Goal: Task Accomplishment & Management: Manage account settings

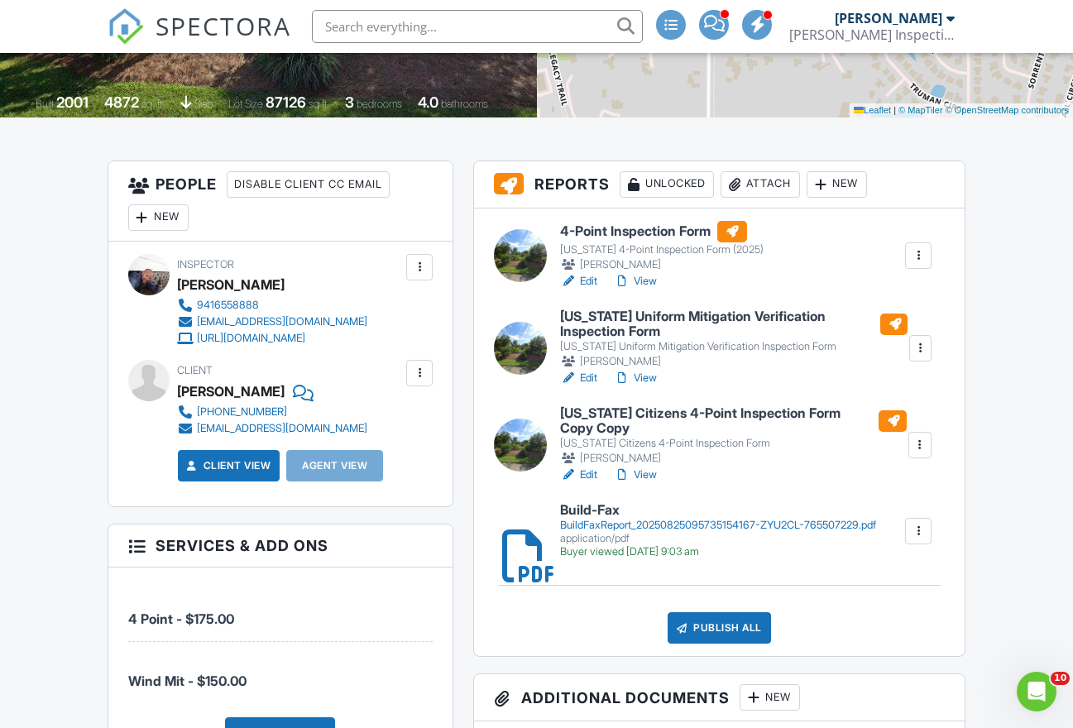
scroll to position [493, 0]
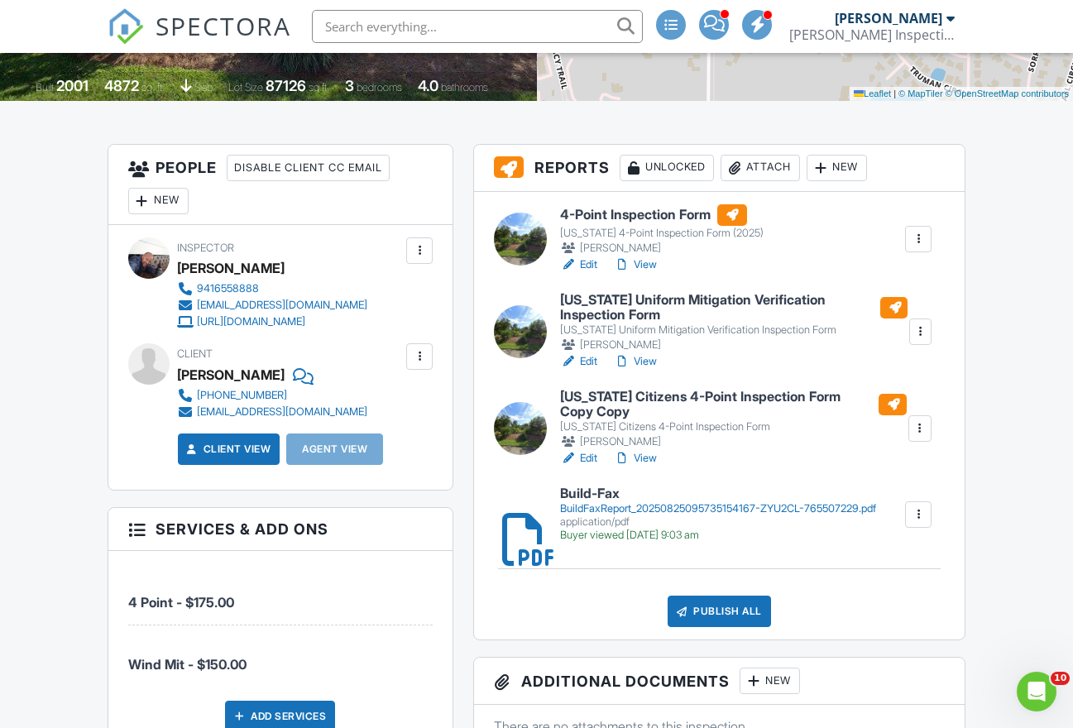
click at [641, 456] on link "View" at bounding box center [635, 458] width 43 height 17
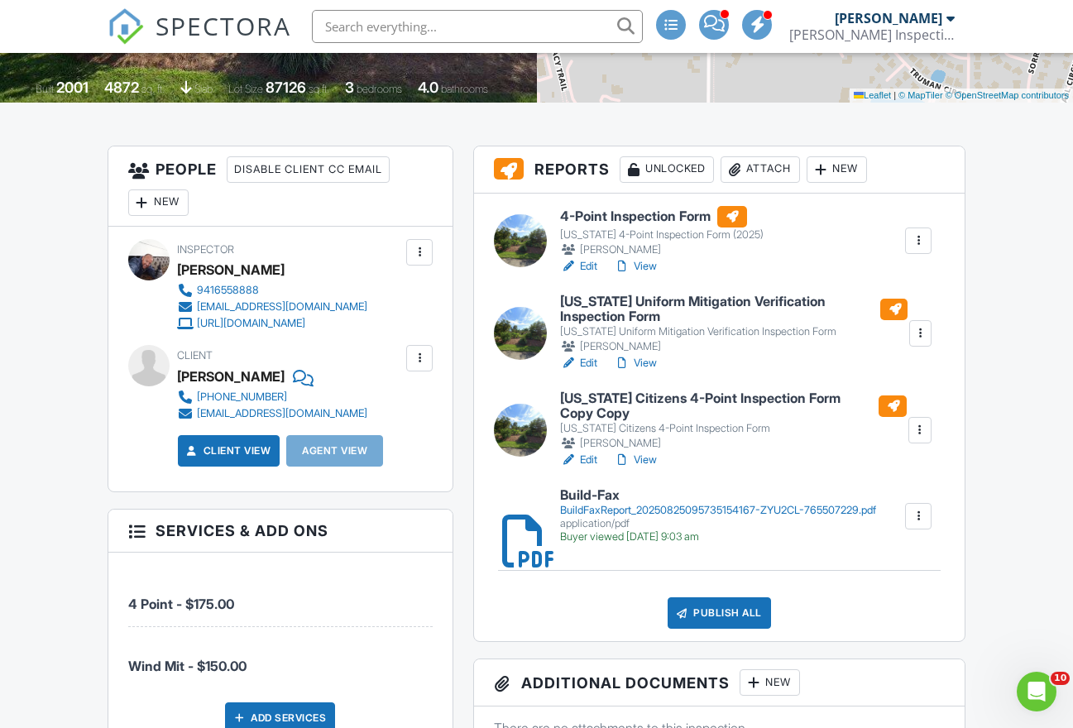
click at [918, 429] on div at bounding box center [920, 430] width 17 height 17
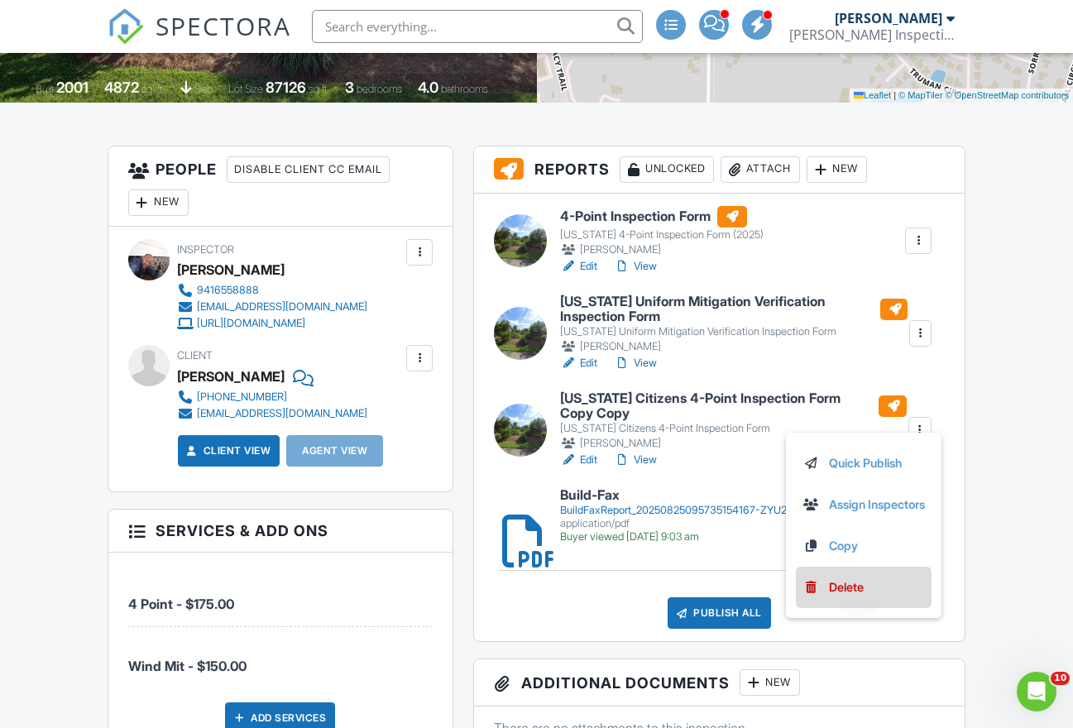
click at [839, 585] on div "Delete" at bounding box center [846, 587] width 35 height 18
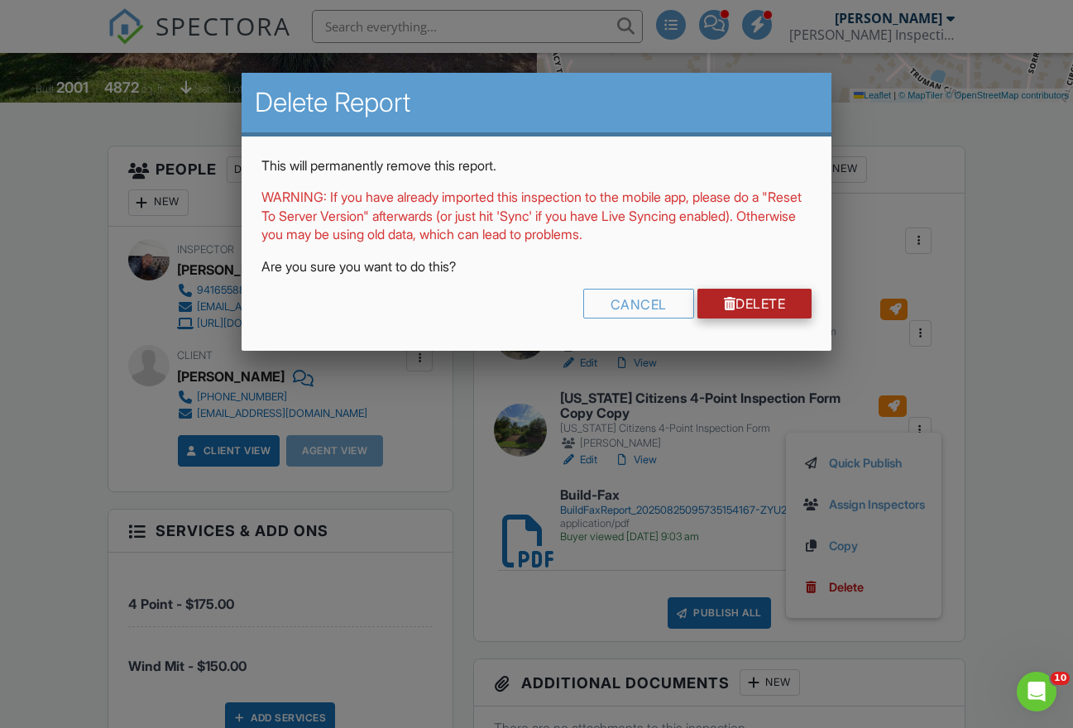
click at [762, 301] on link "Delete" at bounding box center [755, 304] width 115 height 30
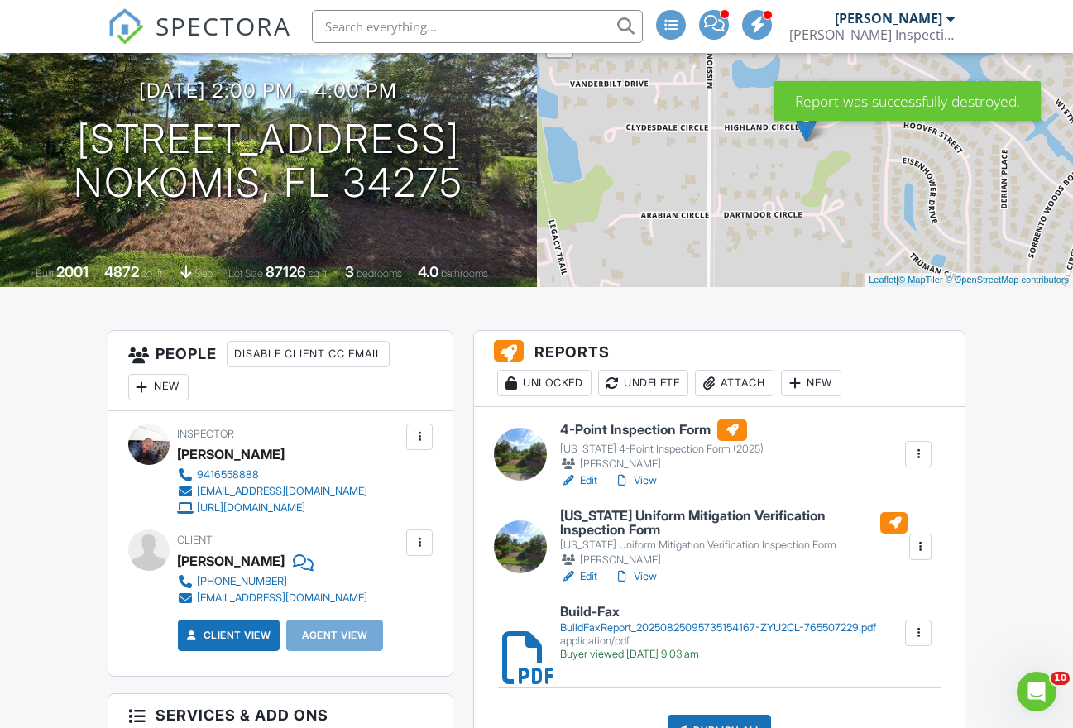
click at [645, 484] on link "View" at bounding box center [635, 480] width 43 height 17
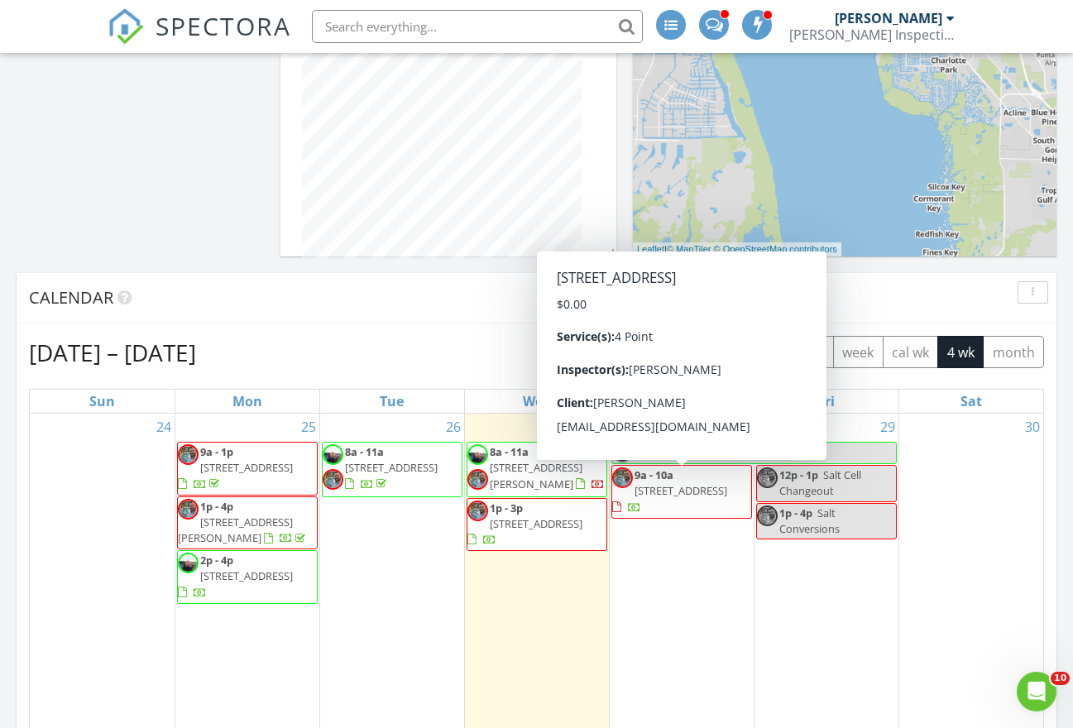
scroll to position [821, 0]
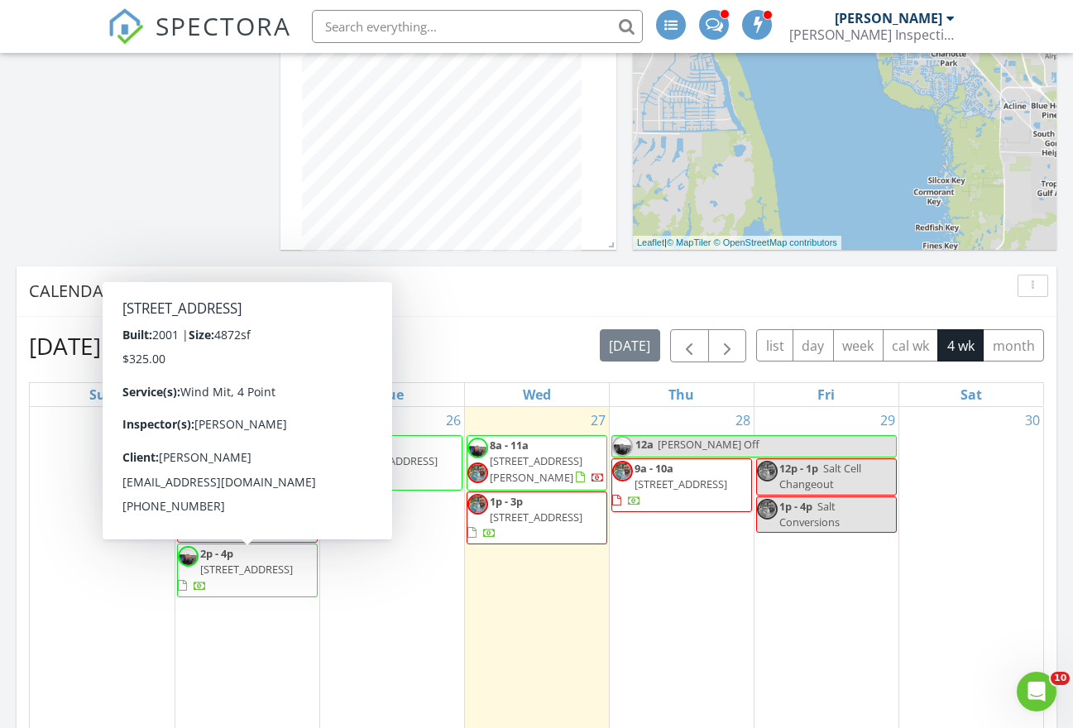
click at [266, 562] on span "950 Highland Cir, Nokomis 34275" at bounding box center [246, 569] width 93 height 15
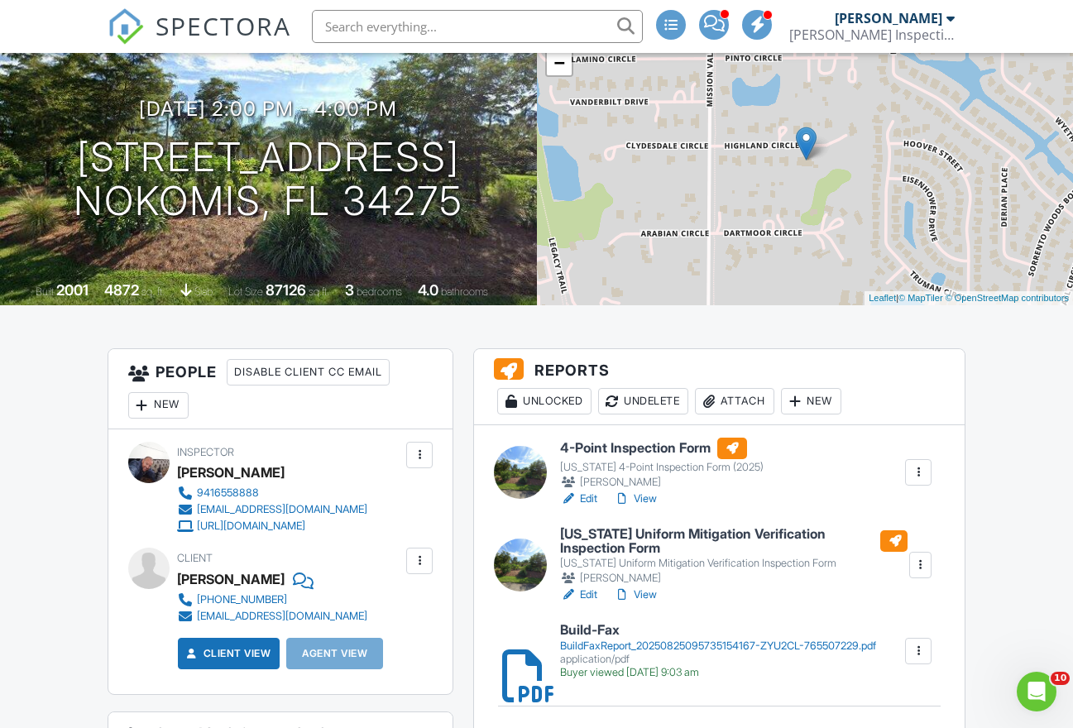
scroll to position [290, 0]
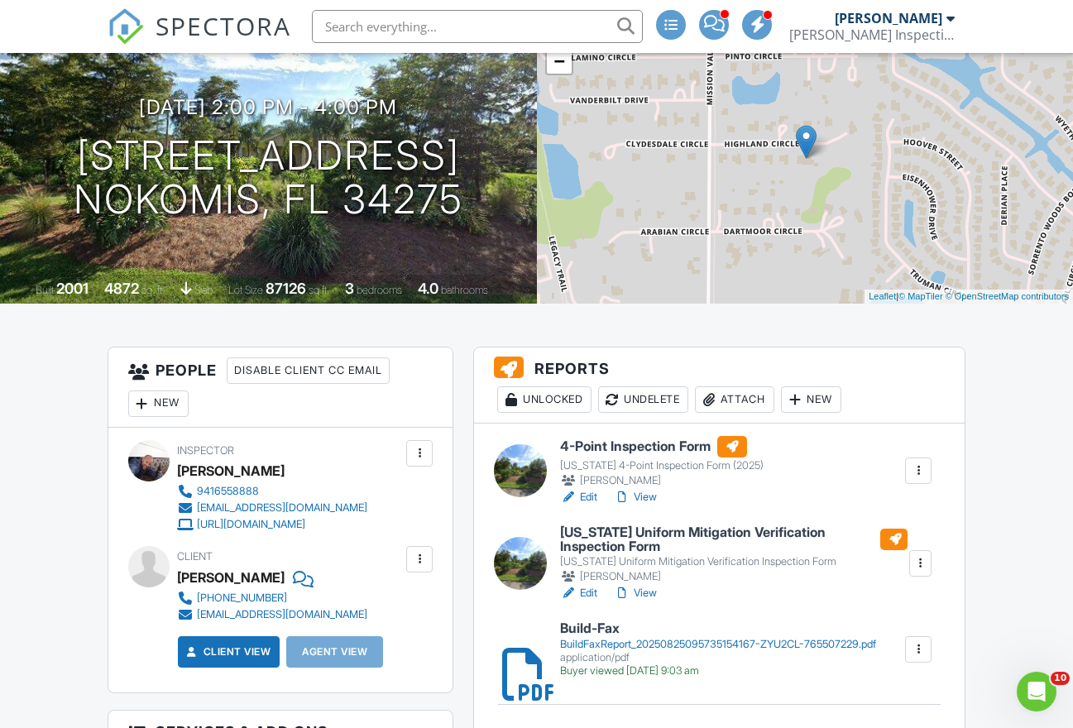
click at [644, 595] on link "View" at bounding box center [635, 593] width 43 height 17
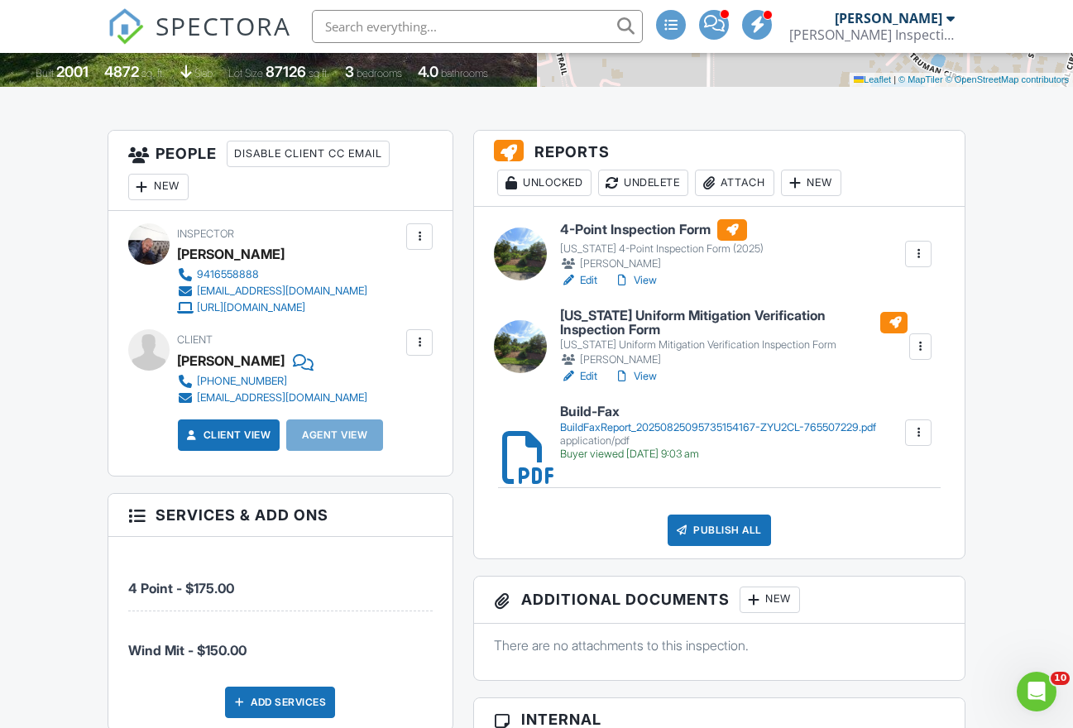
scroll to position [504, 0]
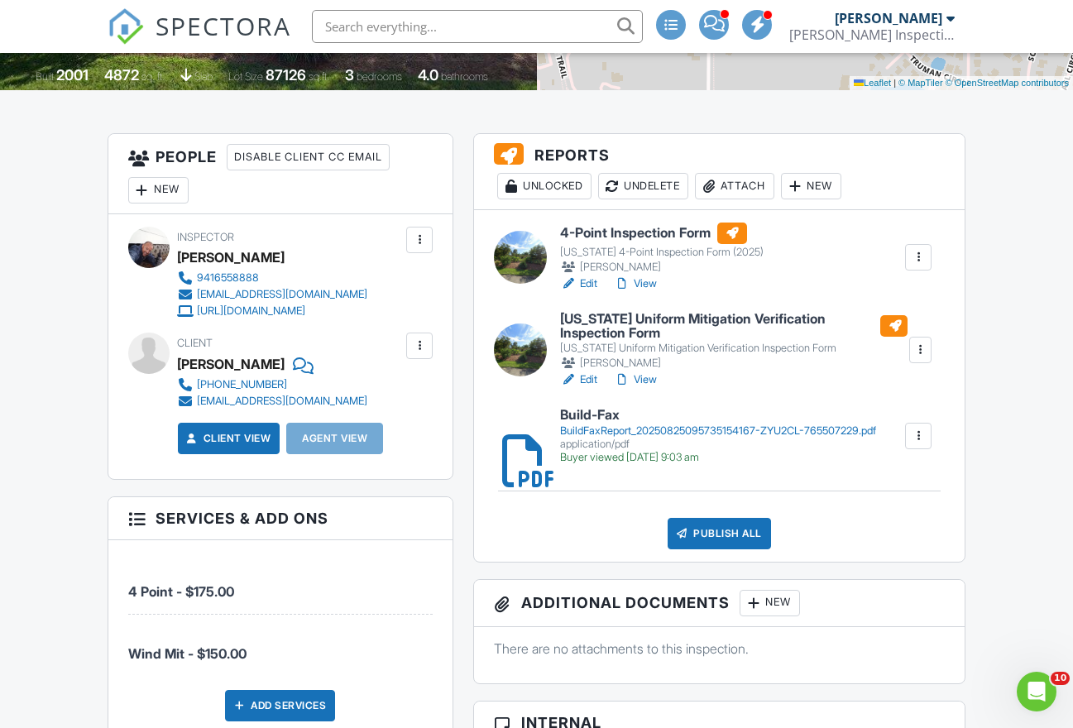
click at [650, 284] on link "View" at bounding box center [635, 284] width 43 height 17
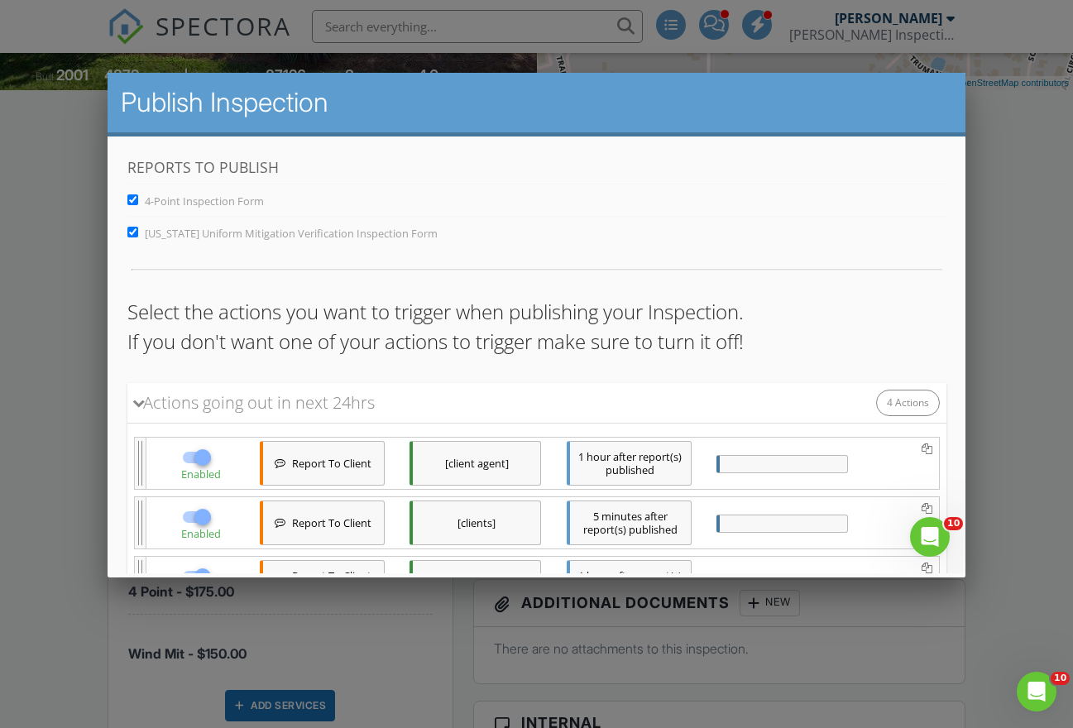
scroll to position [205, 0]
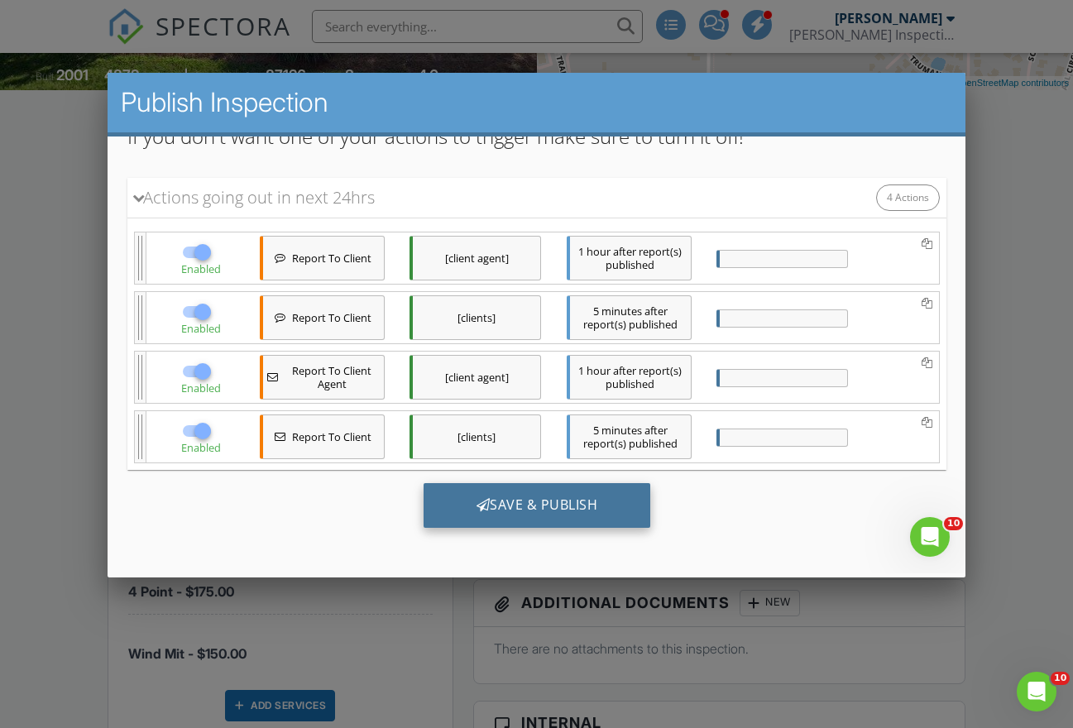
click at [562, 497] on div "Save & Publish" at bounding box center [537, 505] width 228 height 45
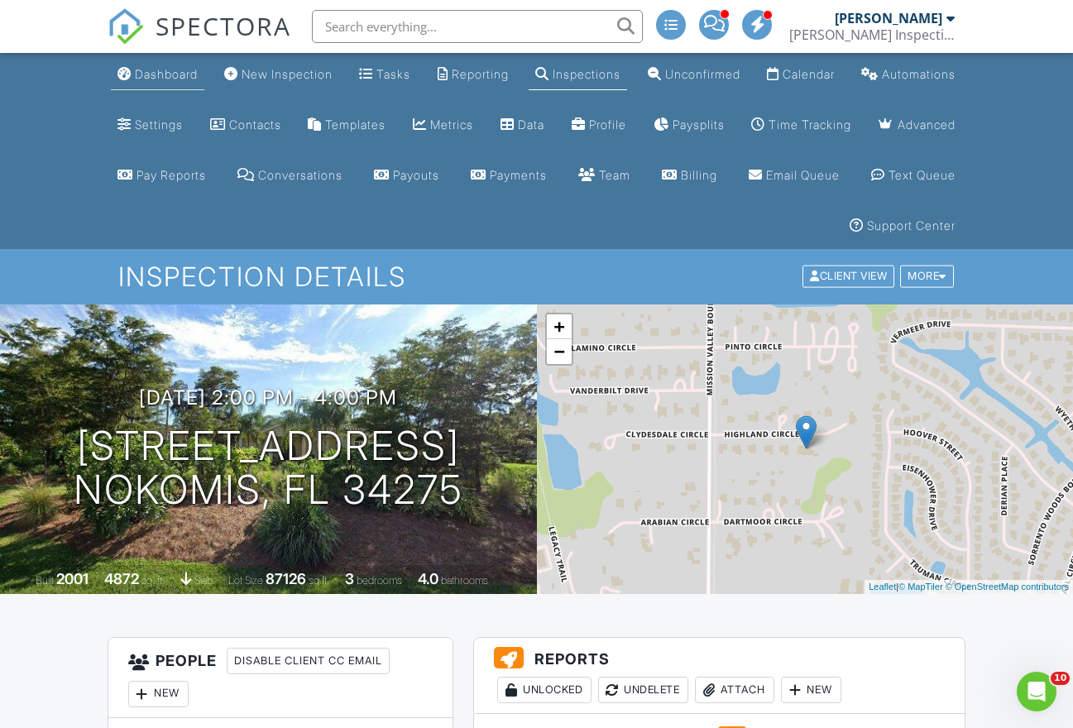
click at [148, 70] on div "Dashboard" at bounding box center [166, 74] width 63 height 14
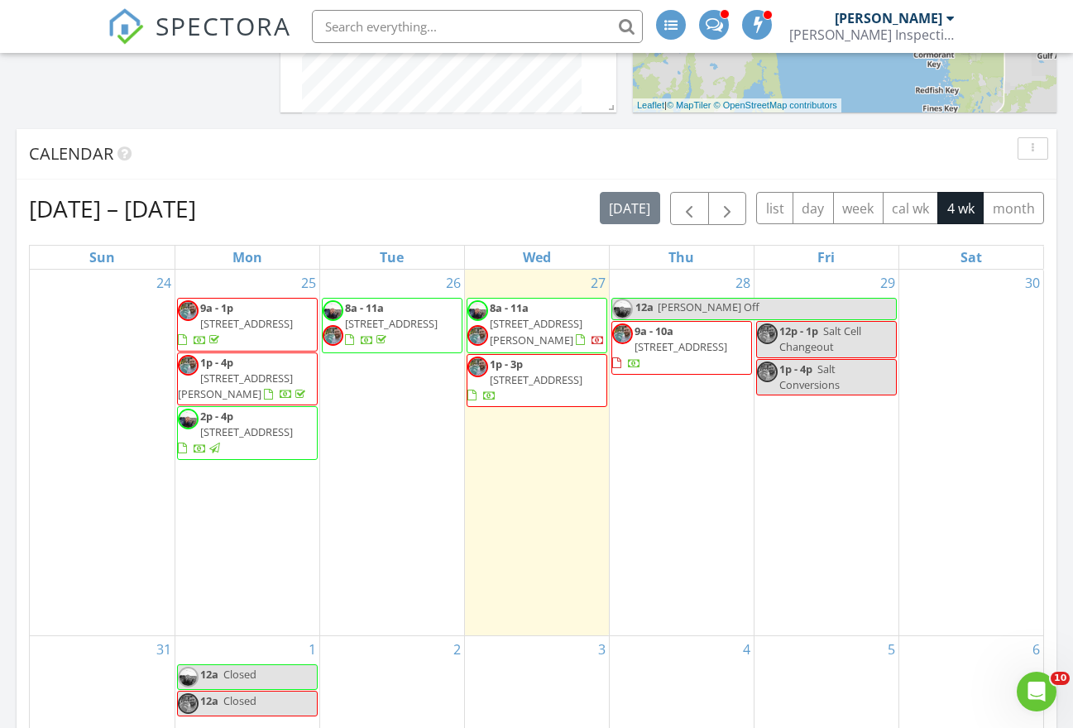
scroll to position [1007, 0]
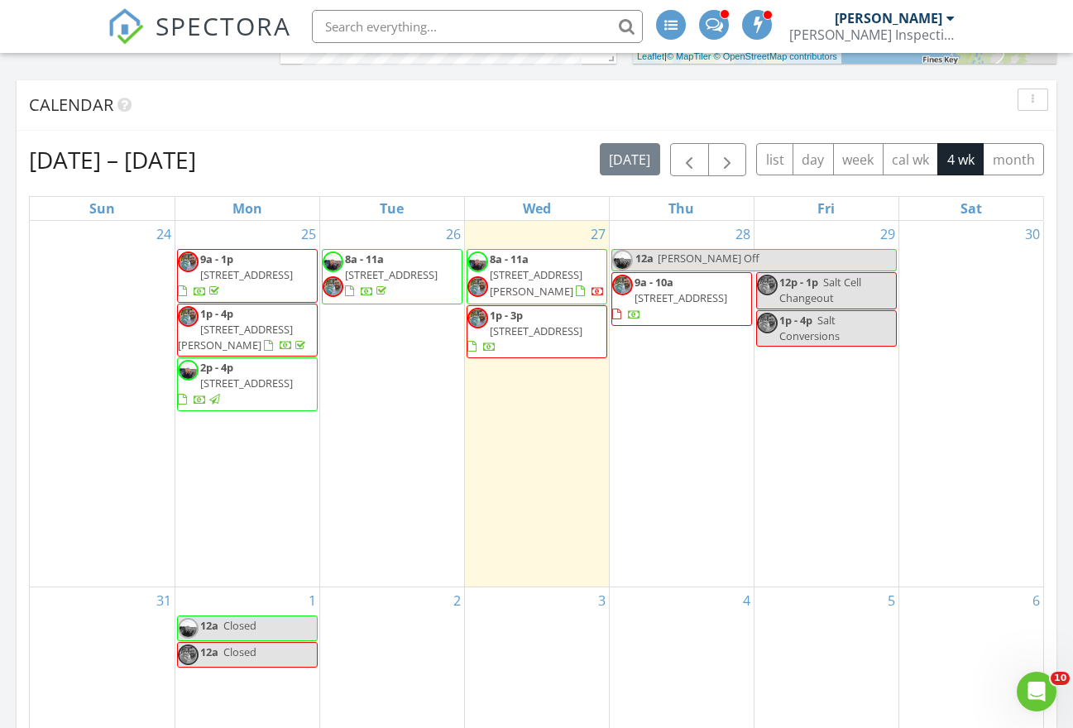
click at [425, 267] on span "4601 Grassy Point Blvd, Port Charlotte 33952" at bounding box center [391, 274] width 93 height 15
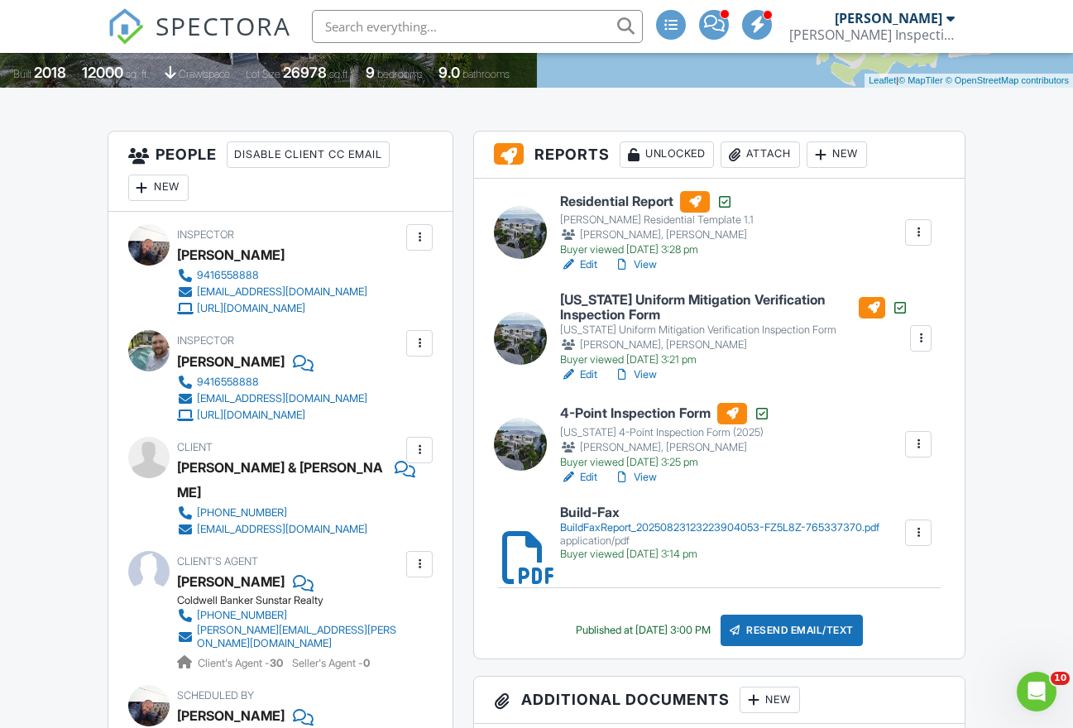
scroll to position [506, 0]
click at [746, 150] on div "Attach" at bounding box center [760, 155] width 79 height 26
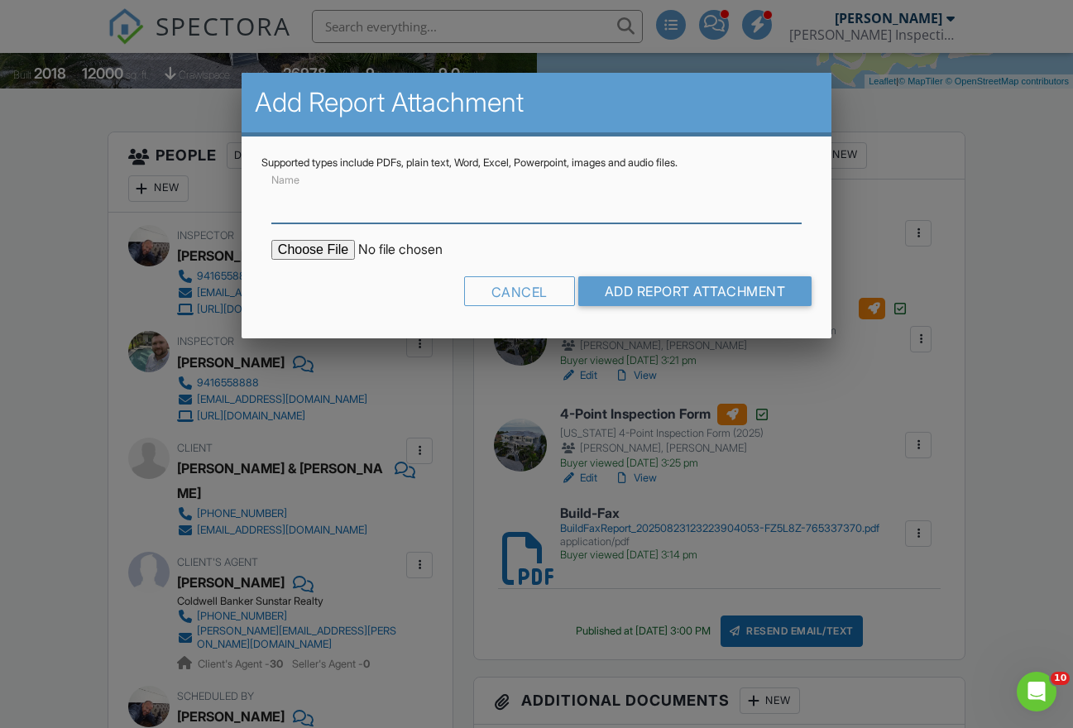
type input "Mold Report"
type input "C:\fakepath\KELTING-1880994.pdf"
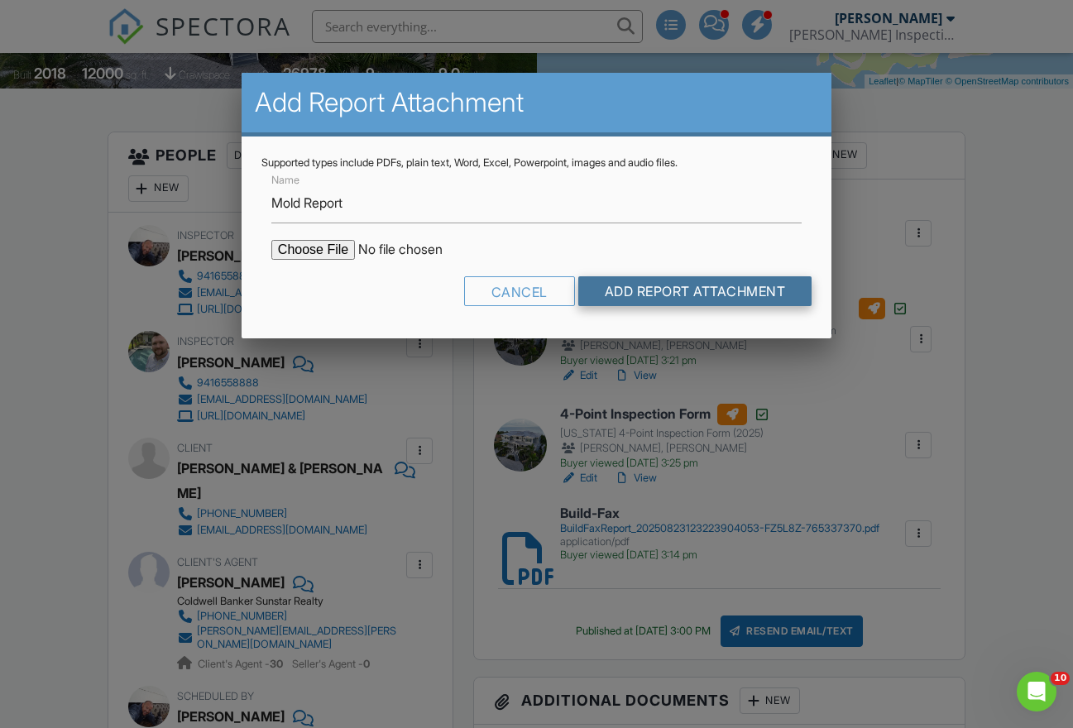
click at [645, 286] on input "Add Report Attachment" at bounding box center [695, 291] width 234 height 30
